Goal: Transaction & Acquisition: Purchase product/service

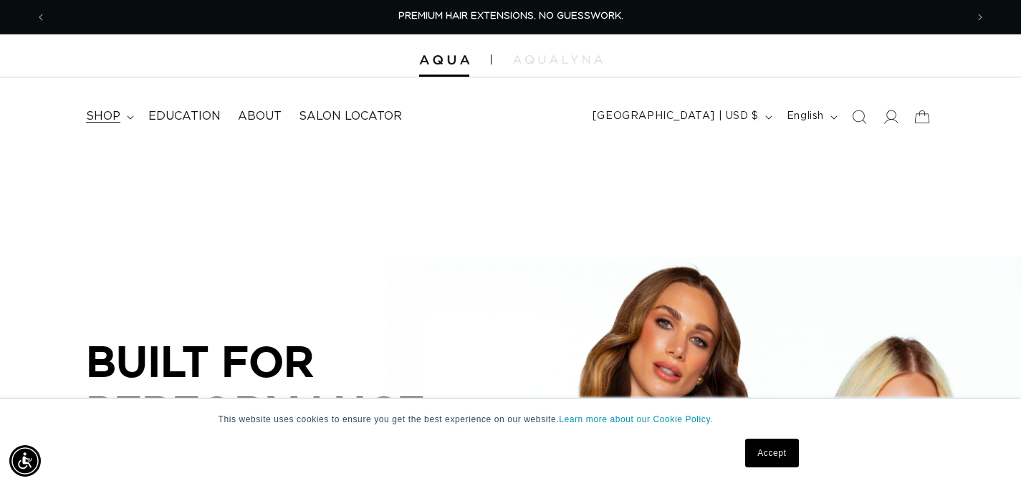
click at [130, 110] on summary "shop" at bounding box center [108, 116] width 62 height 32
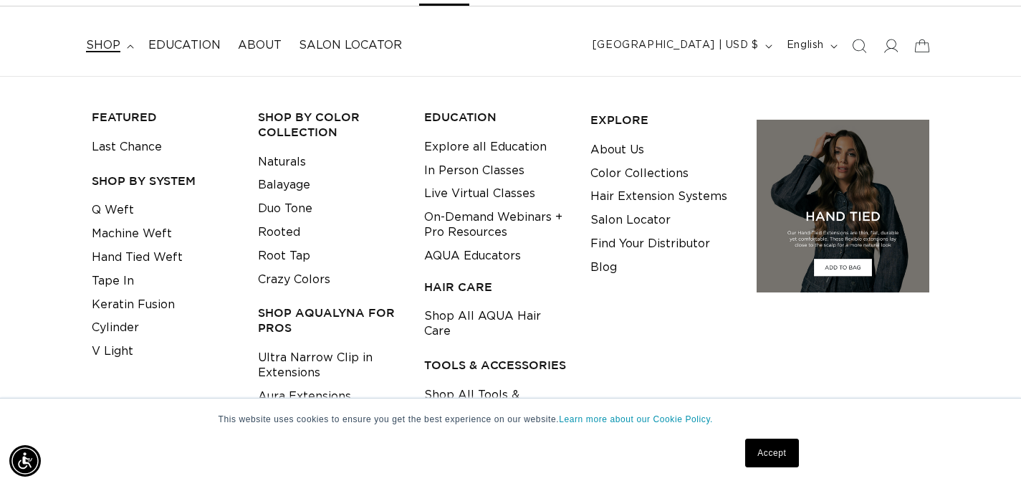
scroll to position [72, 0]
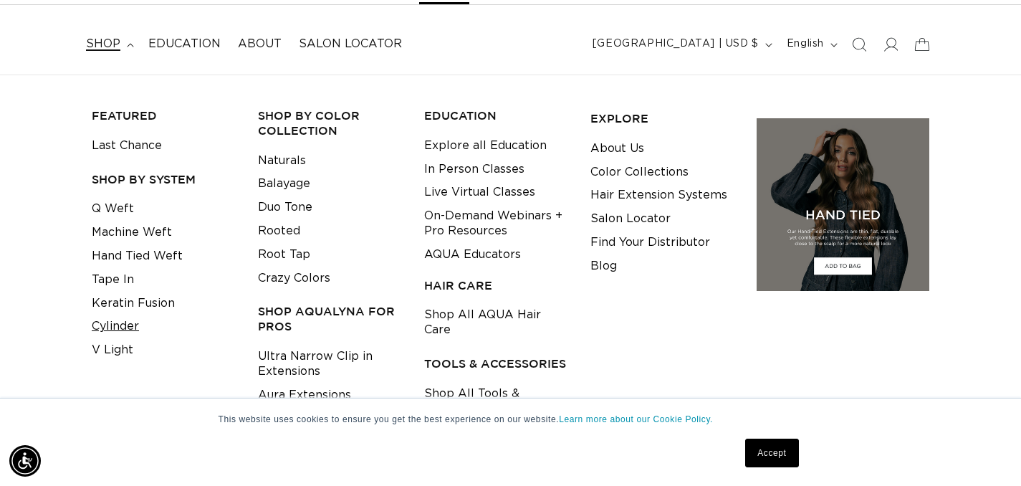
click at [117, 329] on link "Cylinder" at bounding box center [115, 326] width 47 height 24
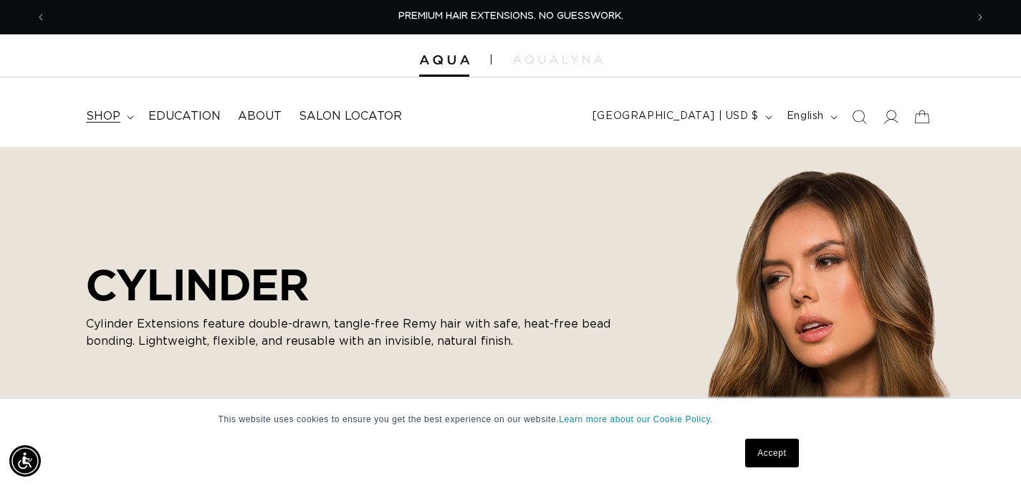
click at [119, 112] on summary "shop" at bounding box center [108, 116] width 62 height 32
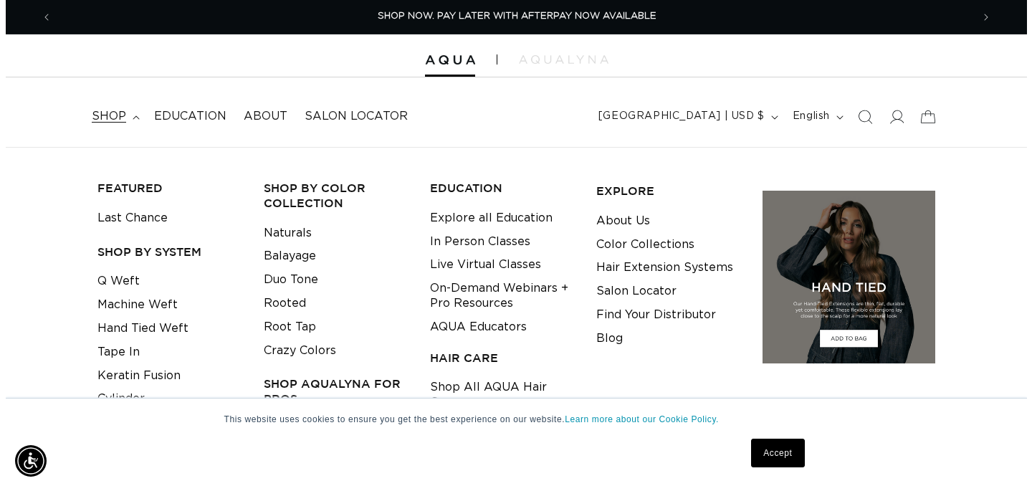
scroll to position [0, 1838]
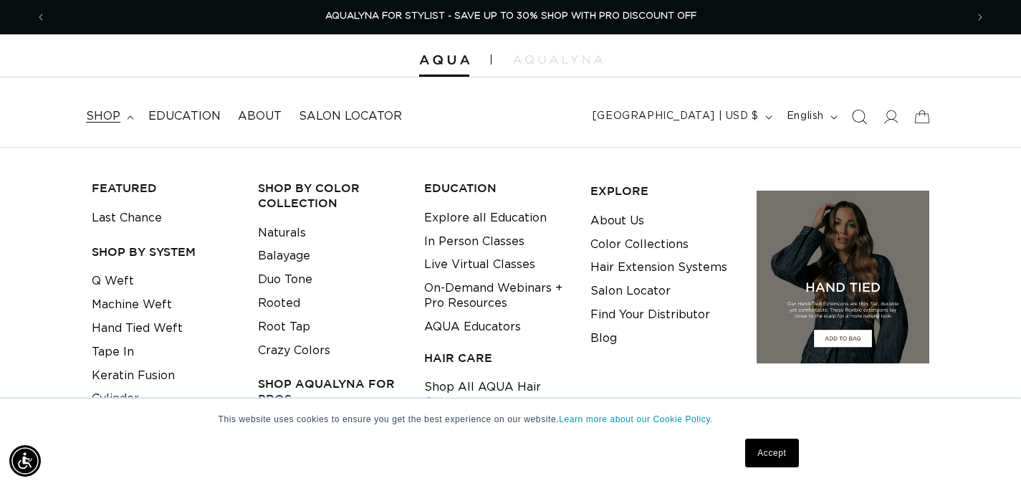
click at [863, 115] on icon "Search" at bounding box center [858, 116] width 15 height 15
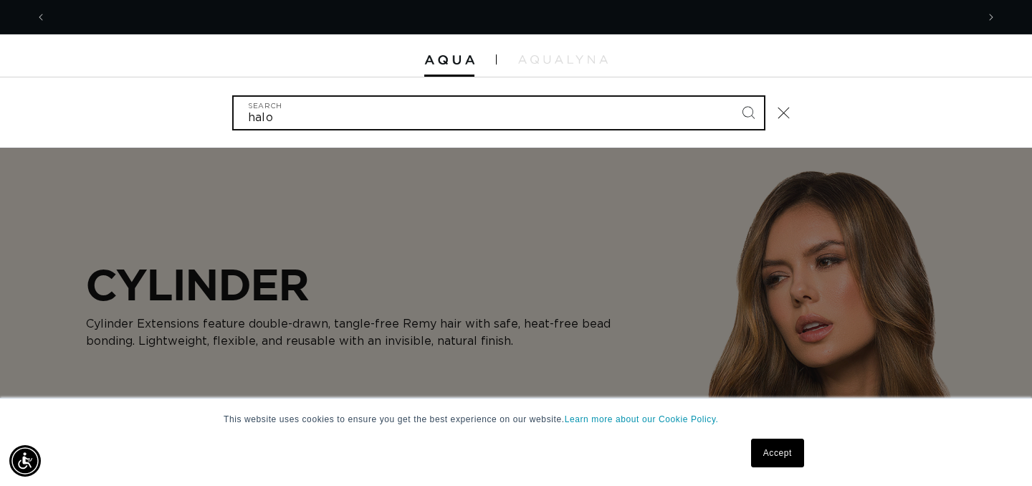
scroll to position [0, 0]
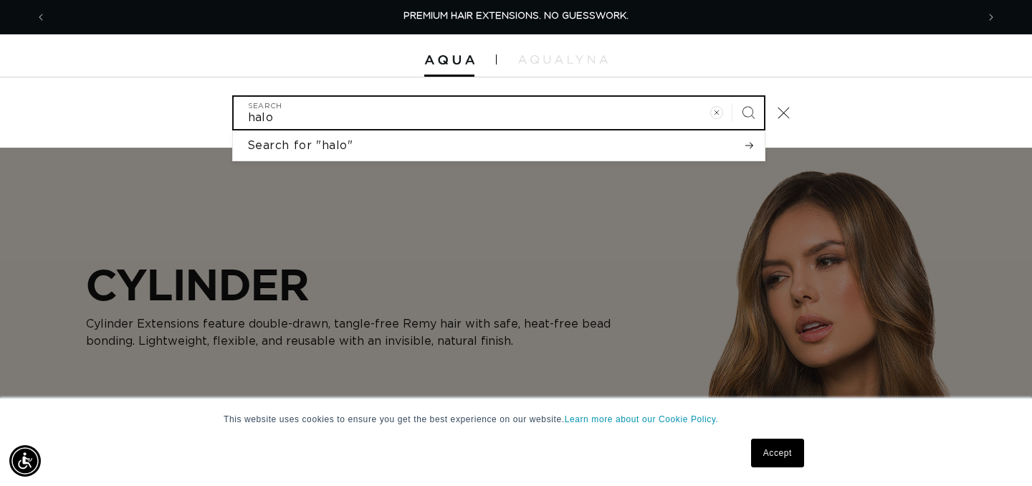
type input "halo"
click at [732, 97] on button "Search" at bounding box center [748, 113] width 32 height 32
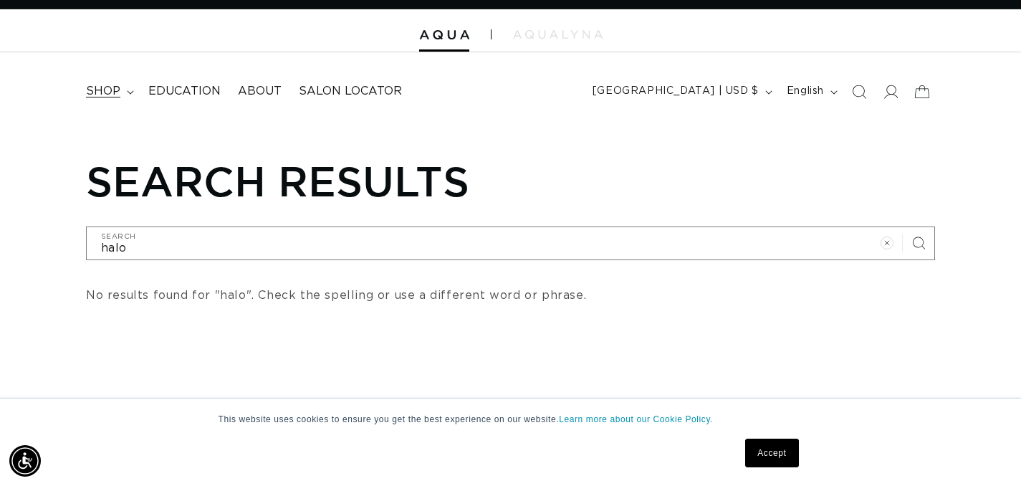
scroll to position [0, 1838]
click at [131, 97] on summary "shop" at bounding box center [108, 91] width 62 height 32
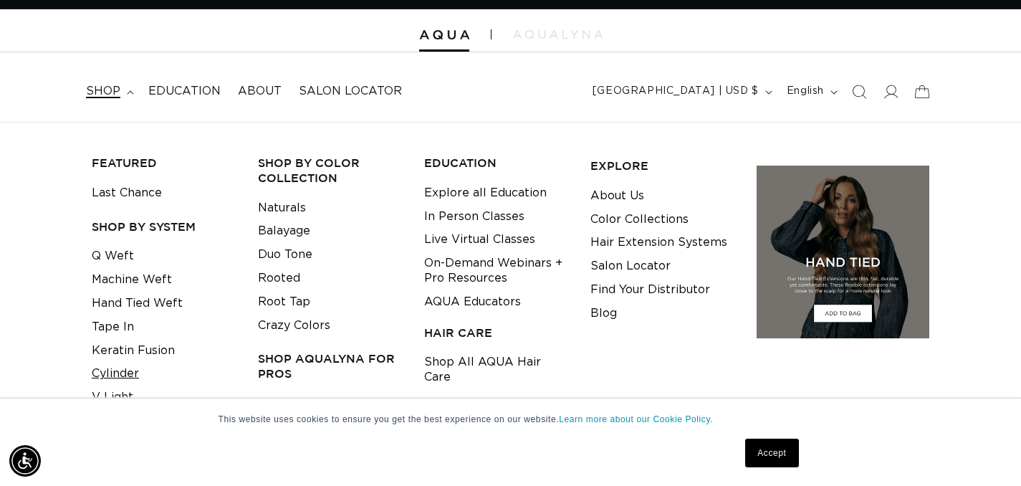
click at [110, 373] on link "Cylinder" at bounding box center [115, 374] width 47 height 24
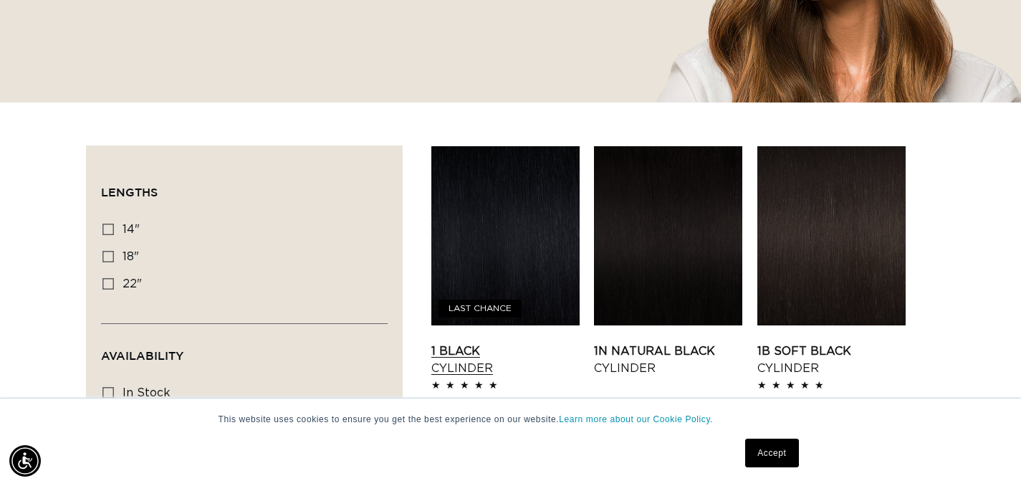
scroll to position [0, 919]
click at [707, 342] on link "1N Natural Black Cylinder" at bounding box center [668, 359] width 148 height 34
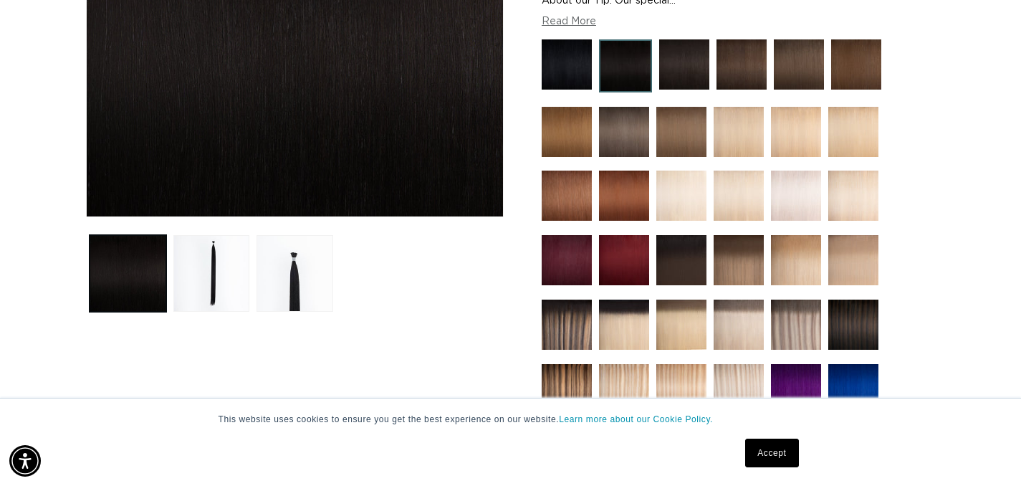
scroll to position [0, 919]
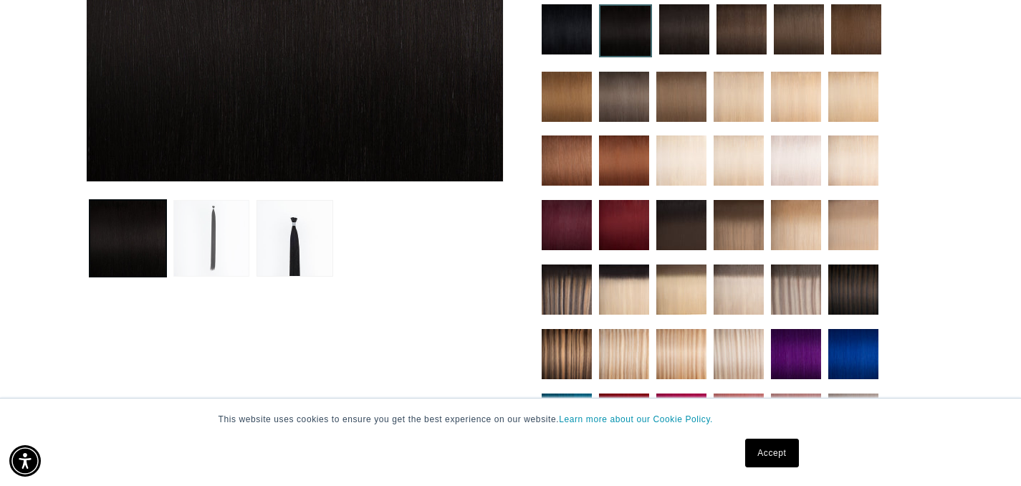
click at [191, 249] on button "Load image 2 in gallery view" at bounding box center [211, 238] width 77 height 77
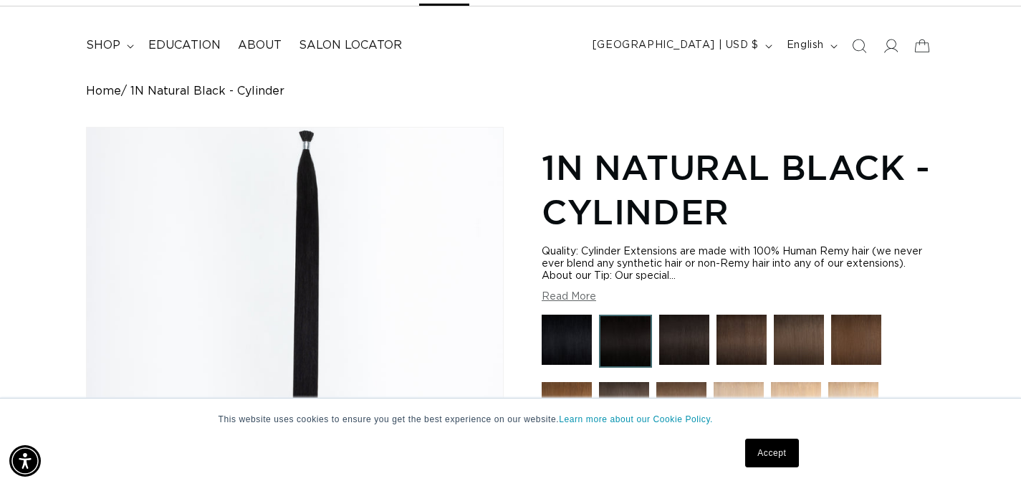
scroll to position [0, 1838]
